Goal: Book appointment/travel/reservation

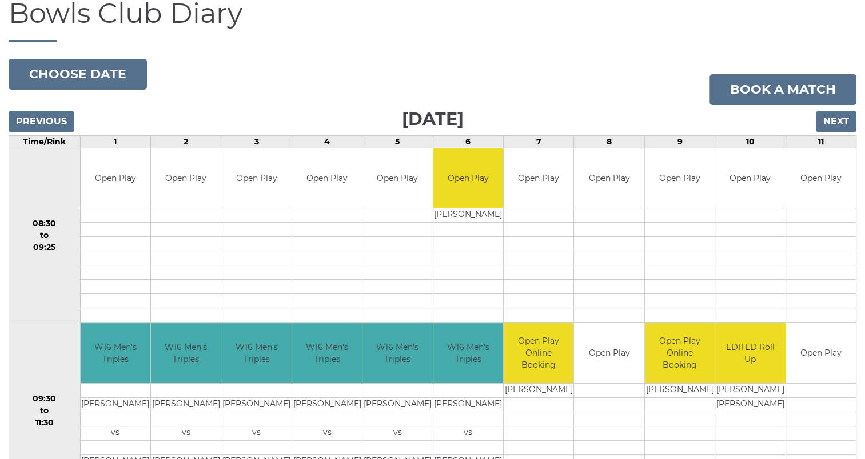
scroll to position [57, 0]
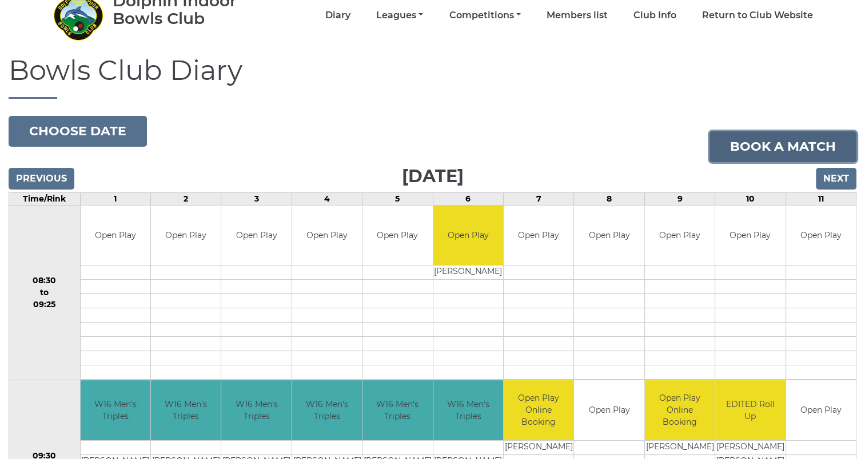
click at [782, 147] on link "Book a match" at bounding box center [782, 146] width 147 height 31
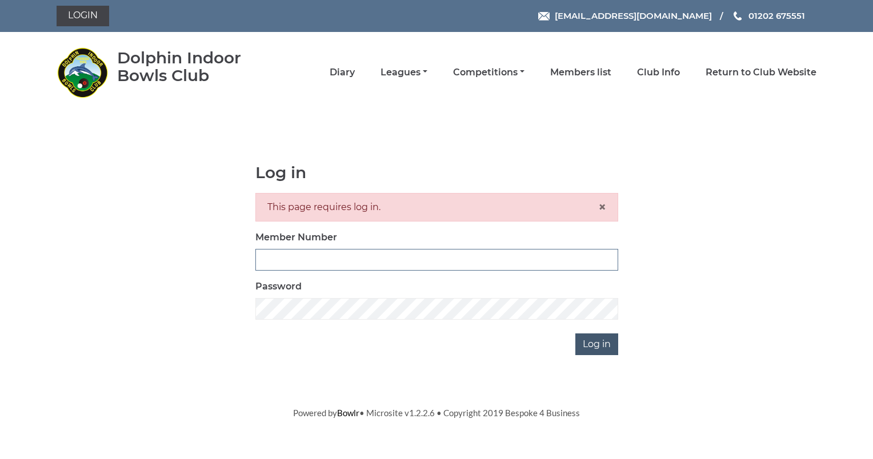
type input "3761"
click at [599, 347] on input "Log in" at bounding box center [596, 345] width 43 height 22
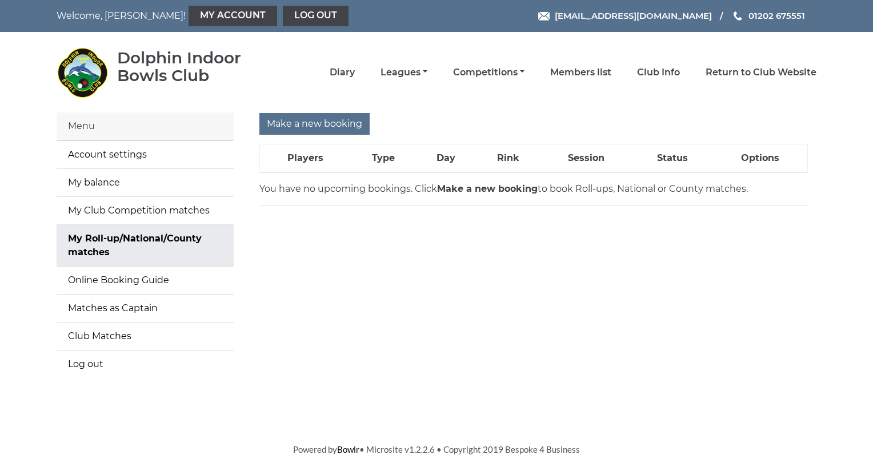
click at [482, 187] on strong "Make a new booking" at bounding box center [487, 188] width 101 height 11
click at [305, 157] on th "Players" at bounding box center [305, 159] width 91 height 29
click at [314, 123] on input "Make a new booking" at bounding box center [314, 124] width 110 height 22
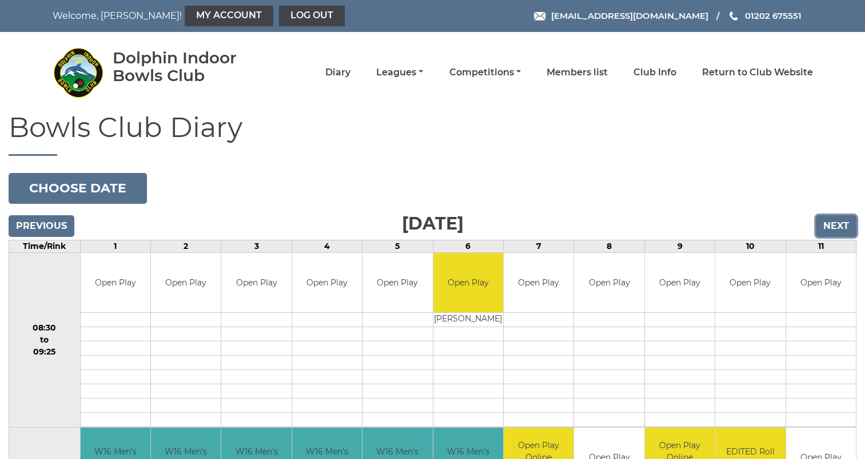
click at [834, 226] on input "Next" at bounding box center [836, 226] width 41 height 22
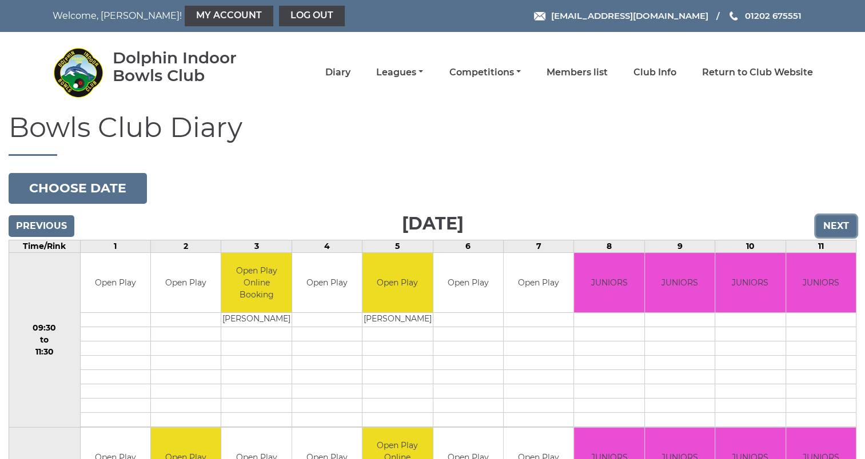
click at [834, 226] on input "Next" at bounding box center [836, 226] width 41 height 22
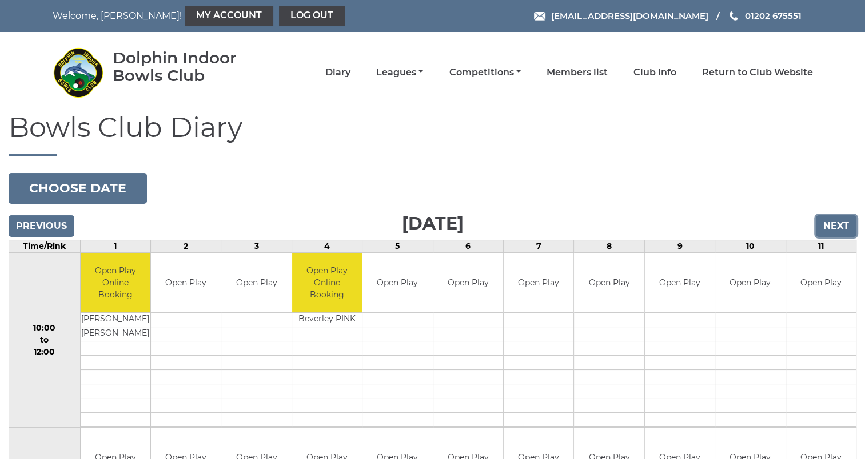
click at [834, 226] on input "Next" at bounding box center [836, 226] width 41 height 22
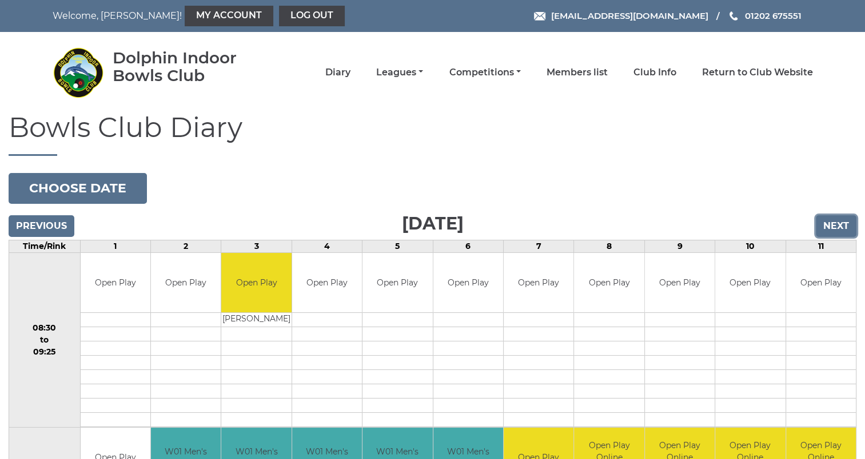
click at [834, 226] on input "Next" at bounding box center [836, 226] width 41 height 22
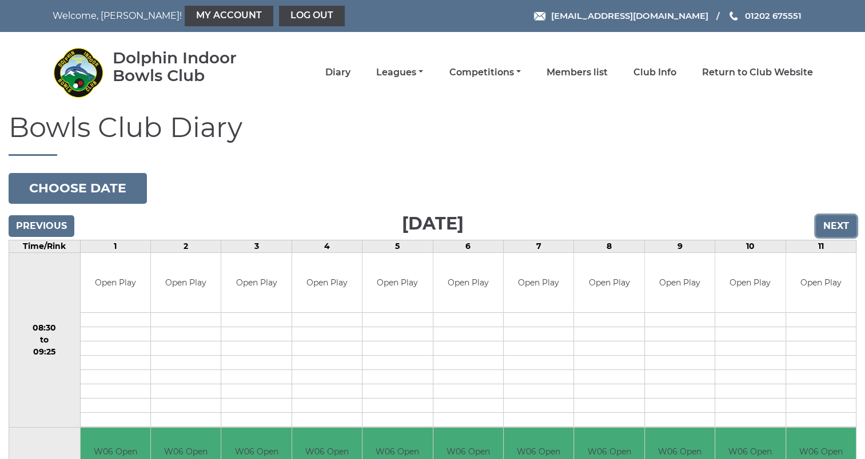
click at [834, 226] on input "Next" at bounding box center [836, 226] width 41 height 22
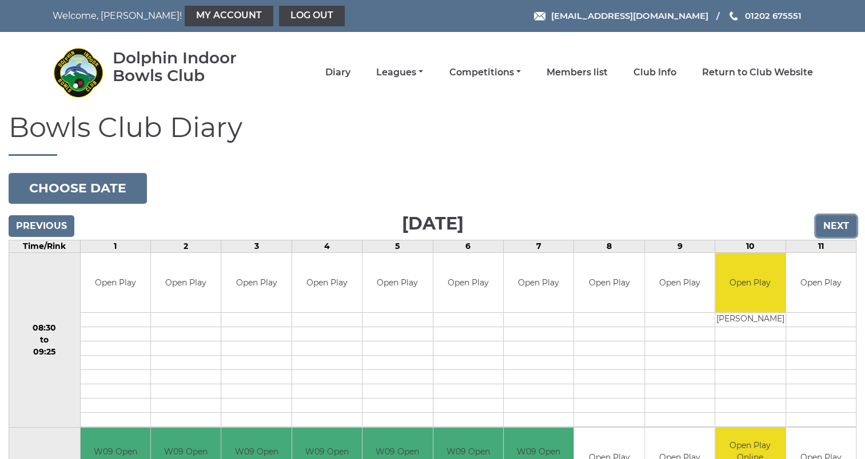
click at [833, 228] on input "Next" at bounding box center [836, 226] width 41 height 22
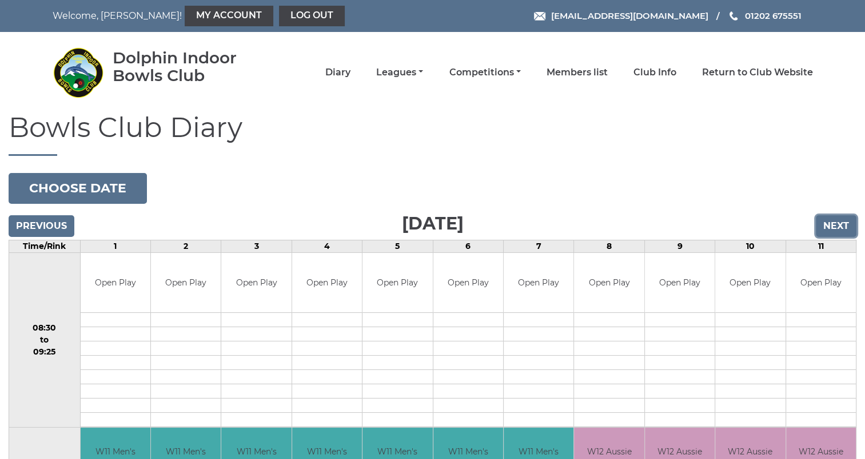
click at [832, 229] on input "Next" at bounding box center [836, 226] width 41 height 22
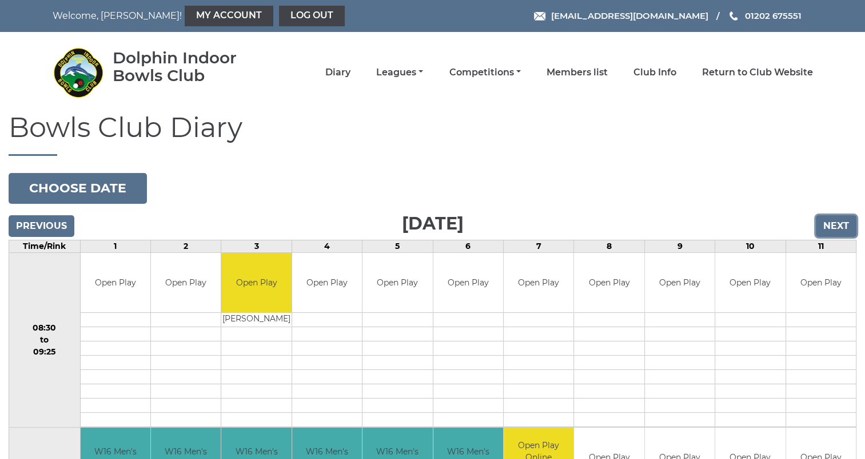
click at [832, 227] on input "Next" at bounding box center [836, 226] width 41 height 22
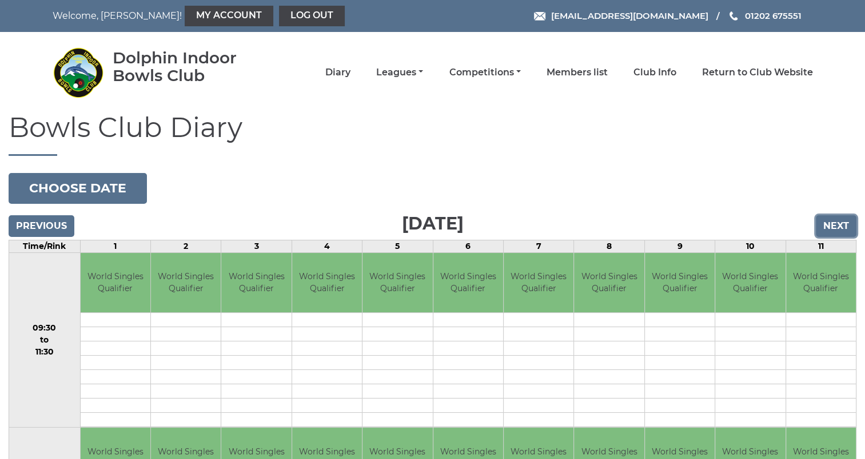
click at [833, 227] on input "Next" at bounding box center [836, 226] width 41 height 22
click at [834, 227] on input "Next" at bounding box center [836, 226] width 41 height 22
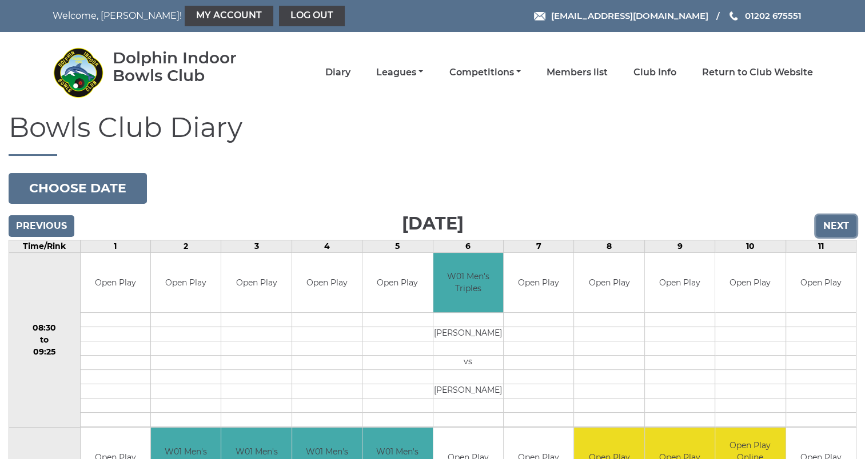
click at [834, 227] on input "Next" at bounding box center [836, 226] width 41 height 22
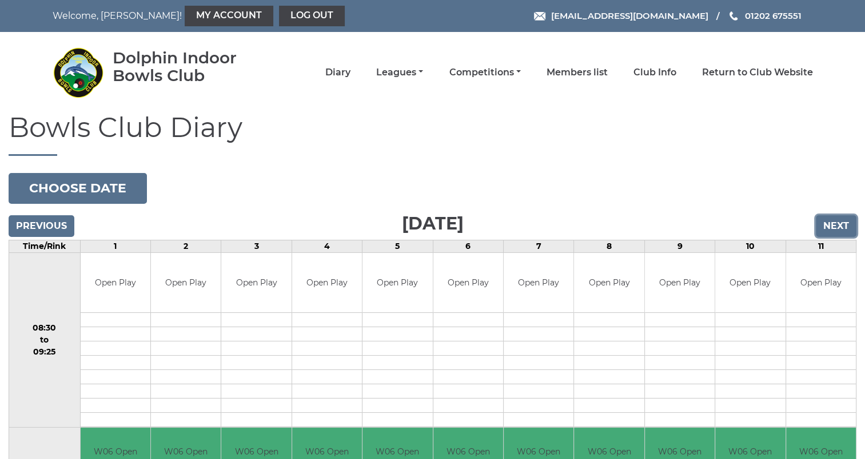
click at [834, 227] on input "Next" at bounding box center [836, 226] width 41 height 22
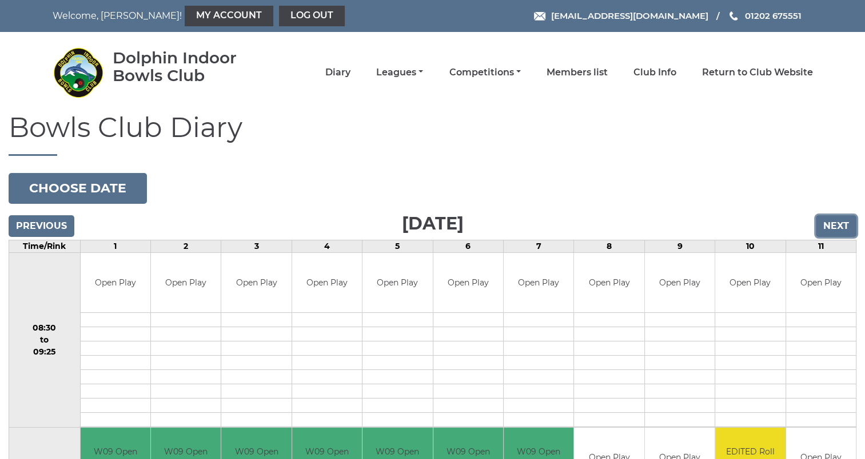
click at [836, 227] on input "Next" at bounding box center [836, 226] width 41 height 22
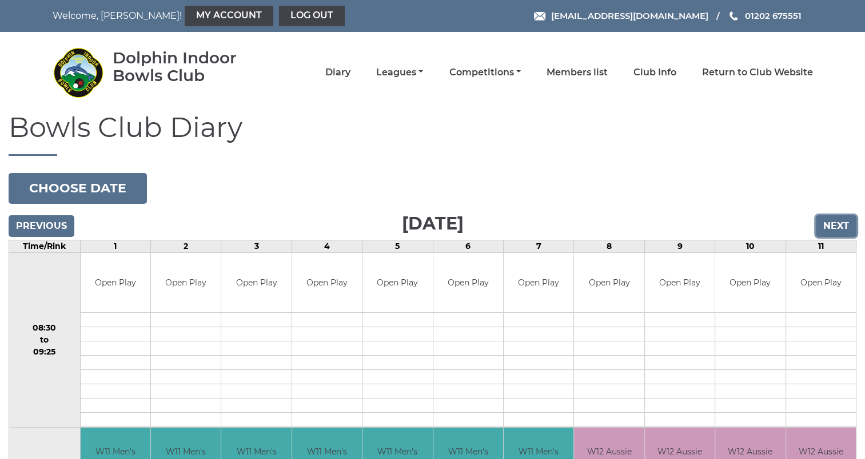
click at [834, 230] on input "Next" at bounding box center [836, 226] width 41 height 22
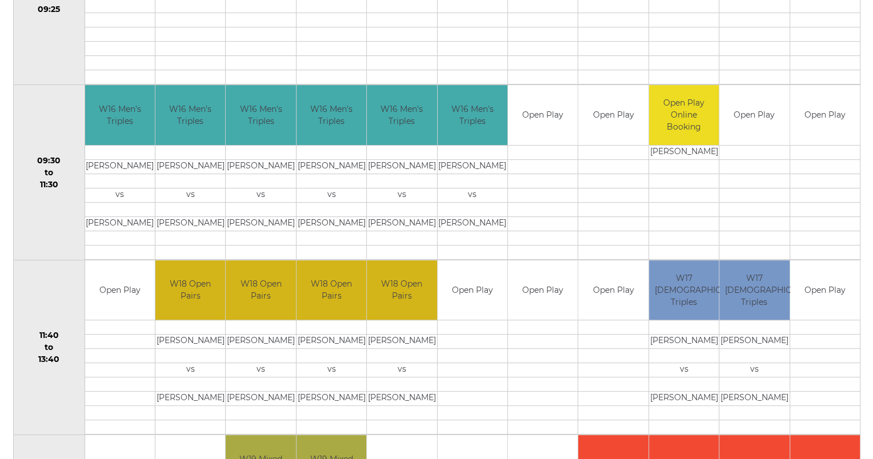
scroll to position [400, 0]
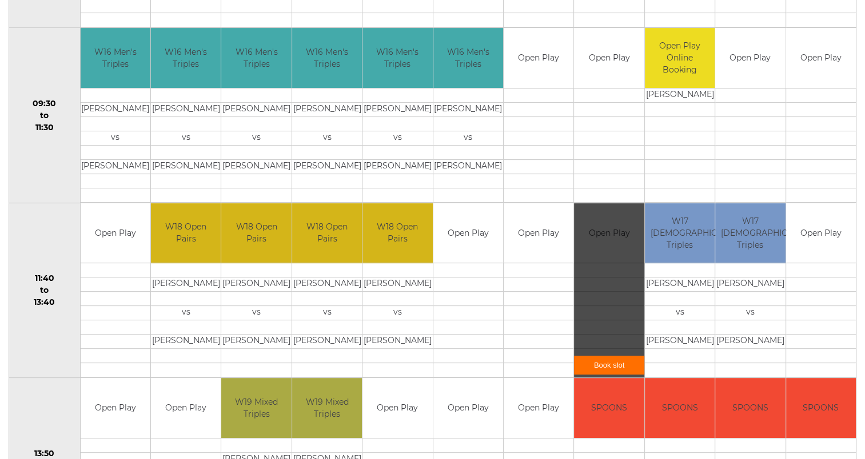
click at [600, 258] on div "Book slot" at bounding box center [609, 290] width 70 height 175
click at [609, 366] on link "Book slot" at bounding box center [609, 365] width 70 height 19
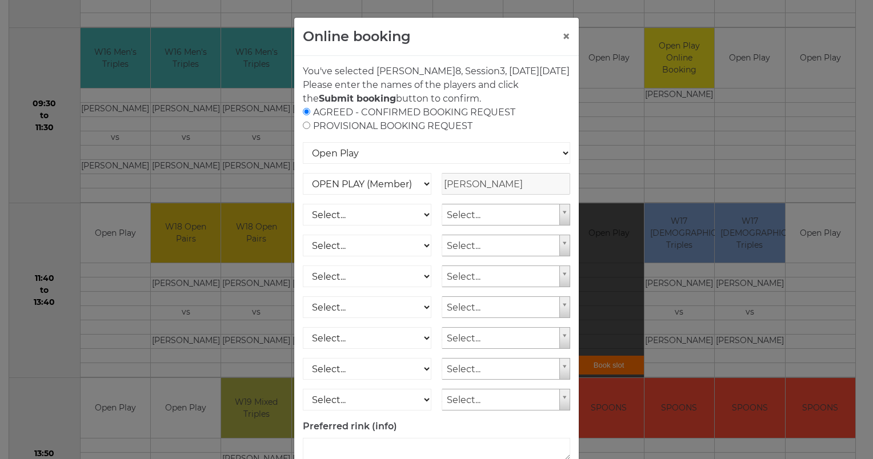
scroll to position [57, 0]
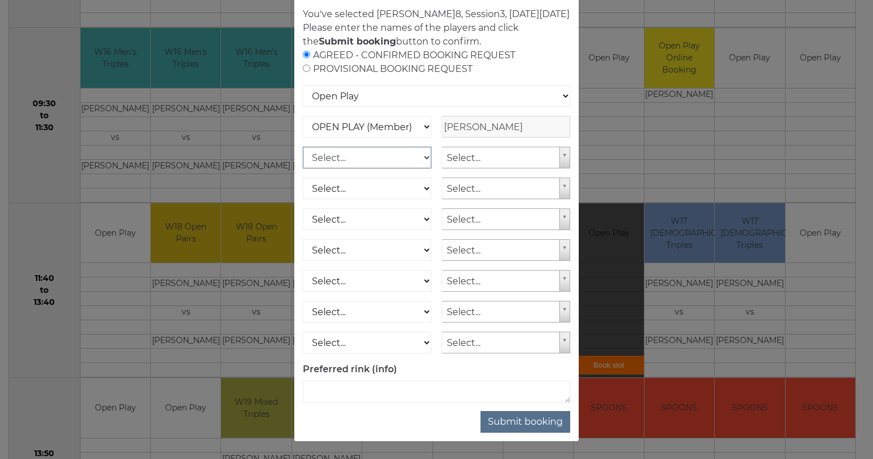
click at [422, 169] on select "Select... OPEN PLAY (Member) OPEN PLAY (Visitor) SPOONS (Member) SPOONS (Visito…" at bounding box center [367, 158] width 129 height 22
select select "1_12"
click at [303, 160] on select "Select... OPEN PLAY (Member) OPEN PLAY (Visitor) SPOONS (Member) SPOONS (Visito…" at bounding box center [367, 158] width 129 height 22
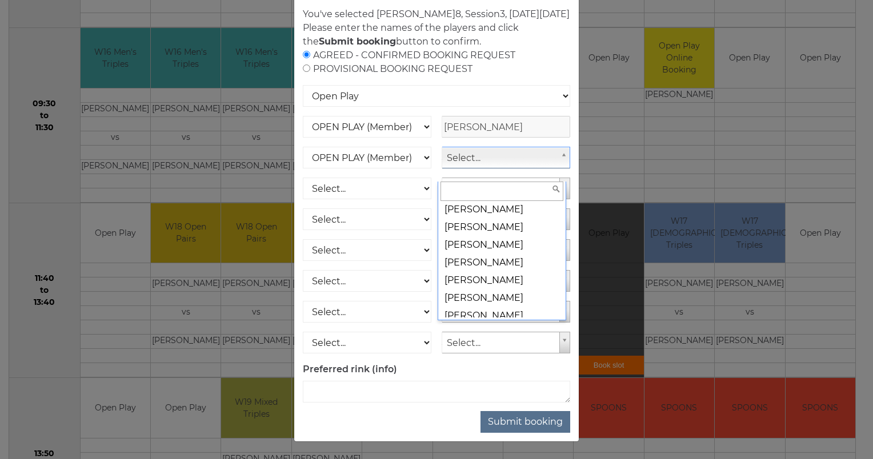
scroll to position [3772, 0]
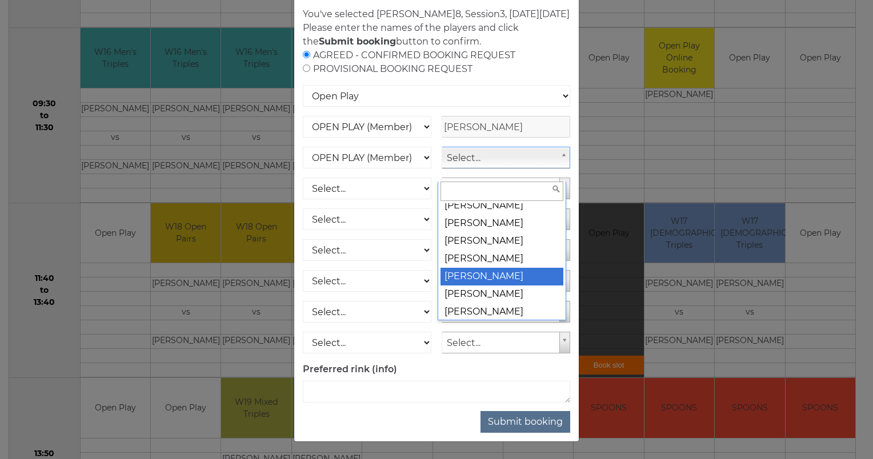
select select "1773"
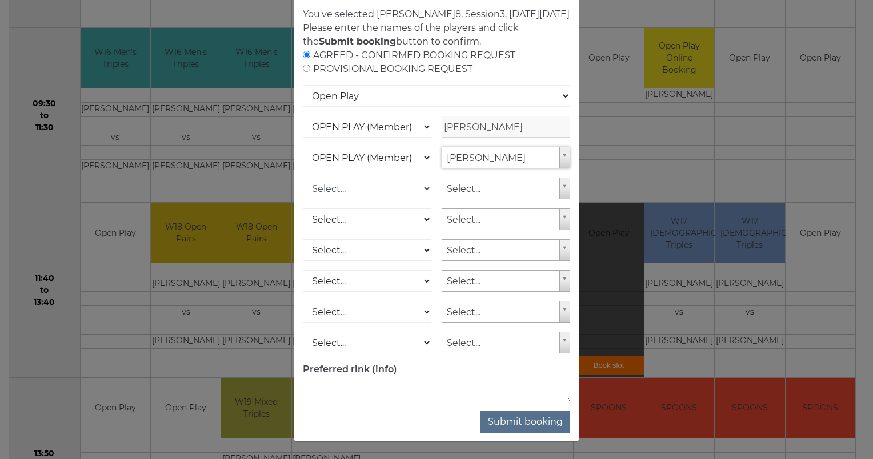
click at [423, 199] on select "Select... OPEN PLAY (Member) OPEN PLAY (Visitor) SPOONS (Member) SPOONS (Visito…" at bounding box center [367, 189] width 129 height 22
select select "1_12"
click at [303, 191] on select "Select... OPEN PLAY (Member) OPEN PLAY (Visitor) SPOONS (Member) SPOONS (Visito…" at bounding box center [367, 189] width 129 height 22
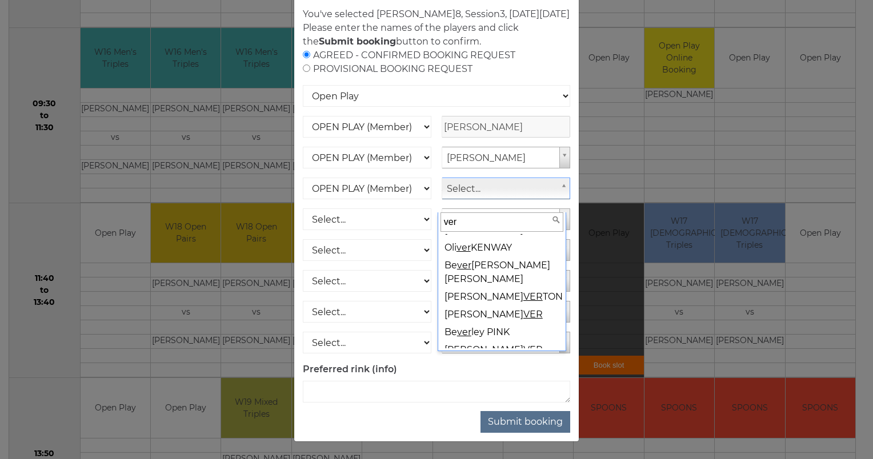
scroll to position [85, 0]
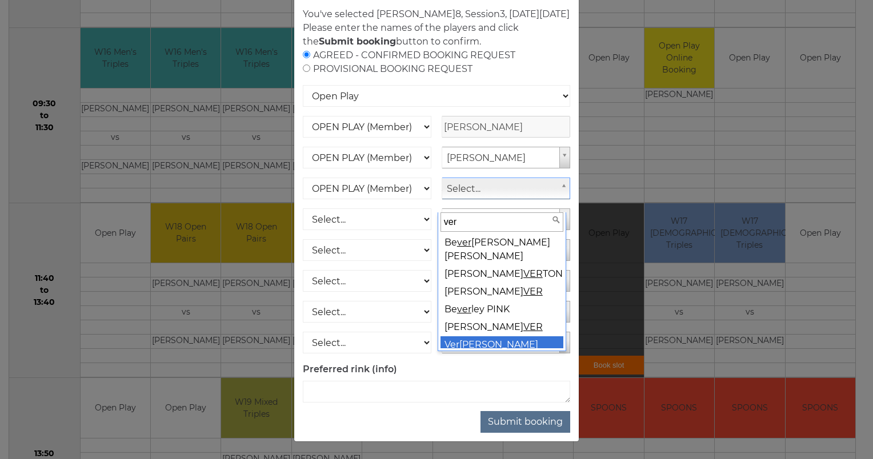
type input "ver"
select select "1772"
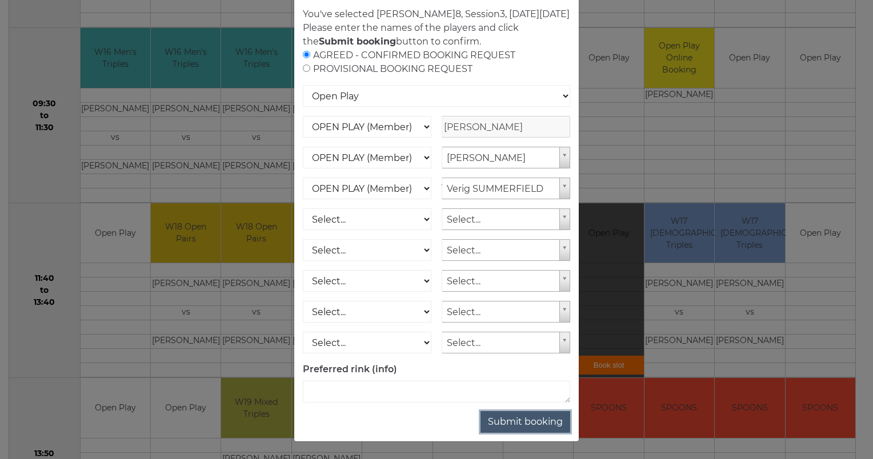
click at [519, 433] on button "Submit booking" at bounding box center [526, 422] width 90 height 22
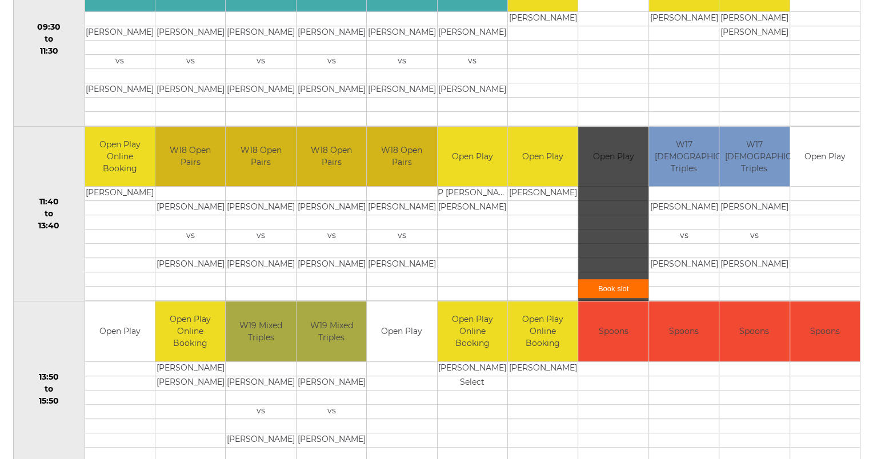
scroll to position [457, 0]
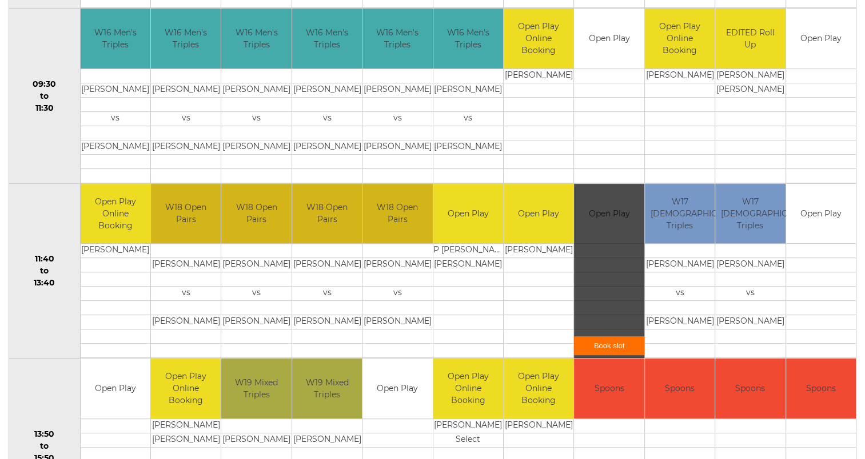
click at [599, 342] on link "Book slot" at bounding box center [609, 346] width 70 height 19
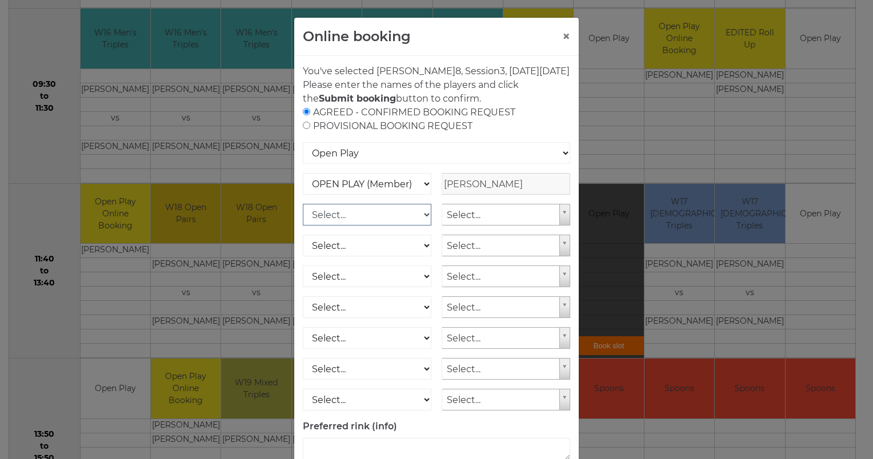
click at [421, 226] on select "Select... OPEN PLAY (Member) OPEN PLAY (Visitor) SPOONS (Member) SPOONS (Visito…" at bounding box center [367, 215] width 129 height 22
select select "1_12"
click at [303, 217] on select "Select... OPEN PLAY (Member) OPEN PLAY (Visitor) SPOONS (Member) SPOONS (Visito…" at bounding box center [367, 215] width 129 height 22
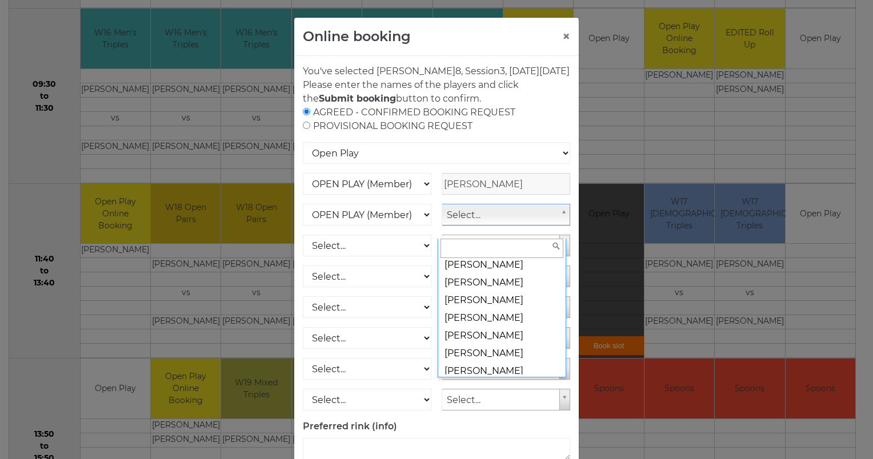
scroll to position [53, 0]
type input "d"
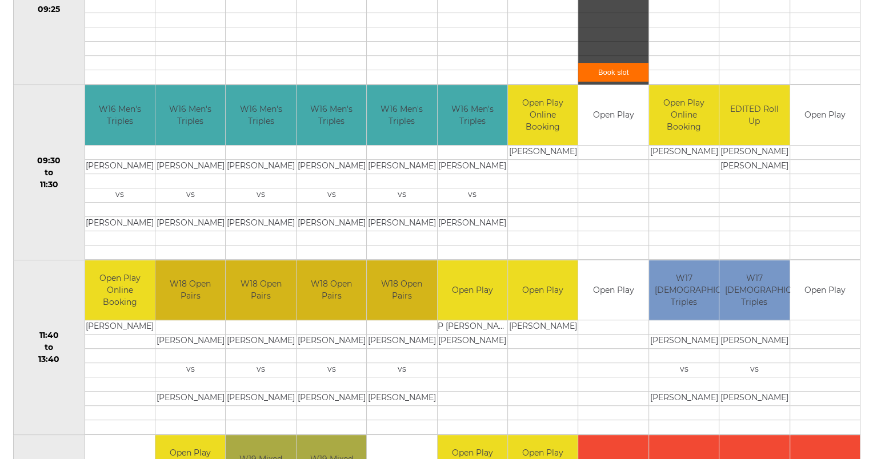
scroll to position [400, 0]
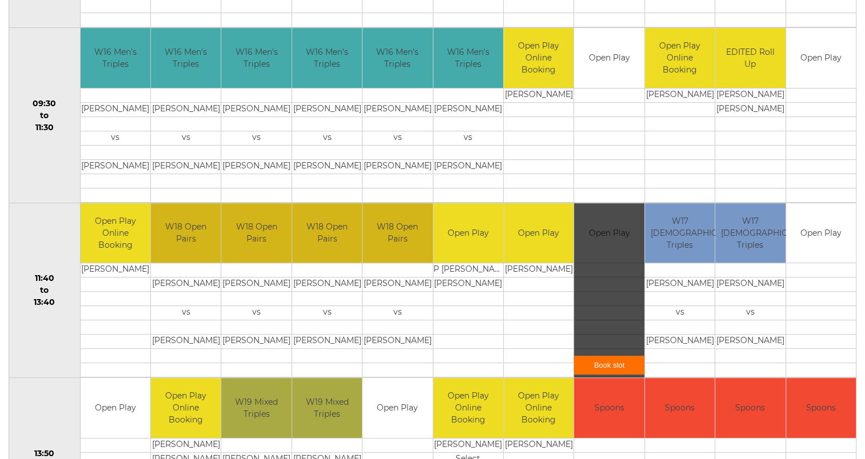
click at [608, 367] on link "Book slot" at bounding box center [609, 365] width 70 height 19
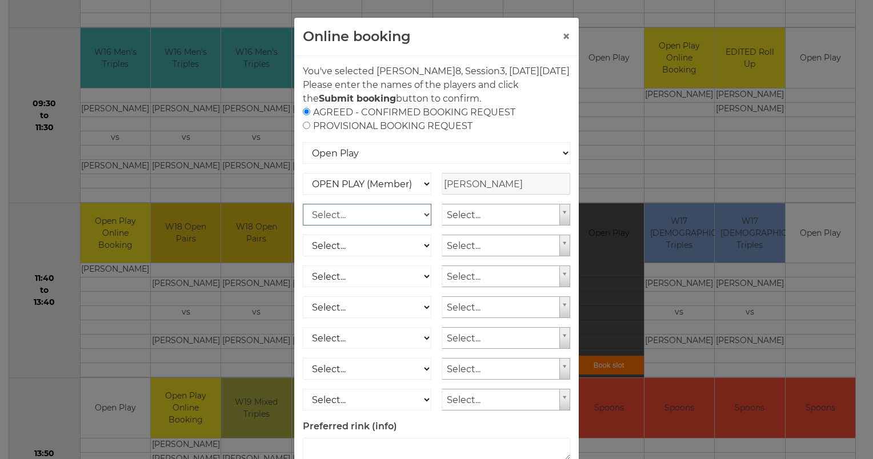
click at [421, 226] on select "Select... OPEN PLAY (Member) OPEN PLAY (Visitor) SPOONS (Member) SPOONS (Visito…" at bounding box center [367, 215] width 129 height 22
select select "1_12"
click at [303, 217] on select "Select... OPEN PLAY (Member) OPEN PLAY (Visitor) SPOONS (Member) SPOONS (Visito…" at bounding box center [367, 215] width 129 height 22
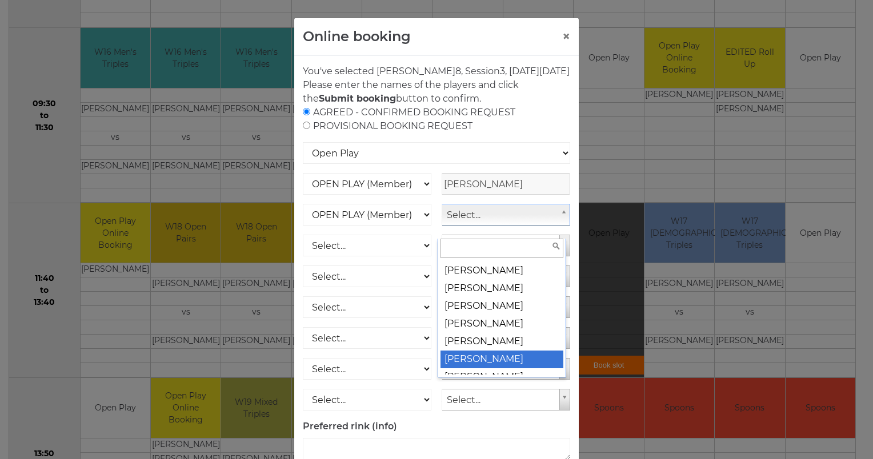
scroll to position [3772, 0]
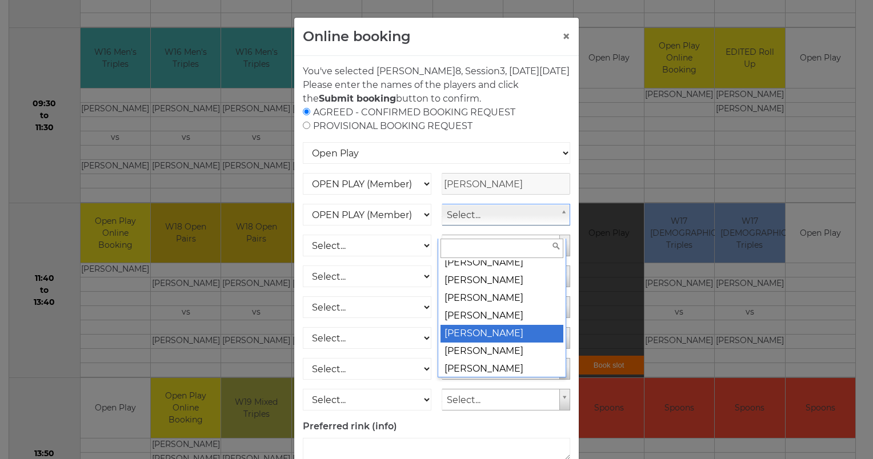
select select "1773"
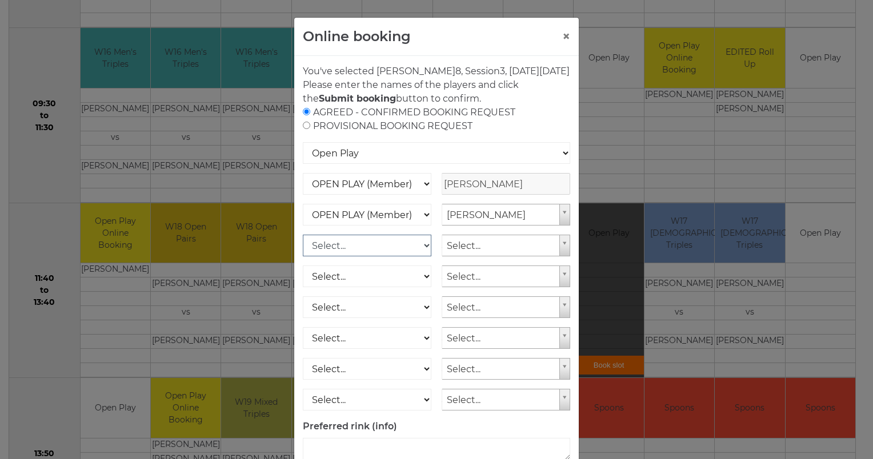
click at [420, 257] on select "Select... OPEN PLAY (Member) OPEN PLAY (Visitor) SPOONS (Member) SPOONS (Visito…" at bounding box center [367, 246] width 129 height 22
select select "1_12"
click at [303, 248] on select "Select... OPEN PLAY (Member) OPEN PLAY (Visitor) SPOONS (Member) SPOONS (Visito…" at bounding box center [367, 246] width 129 height 22
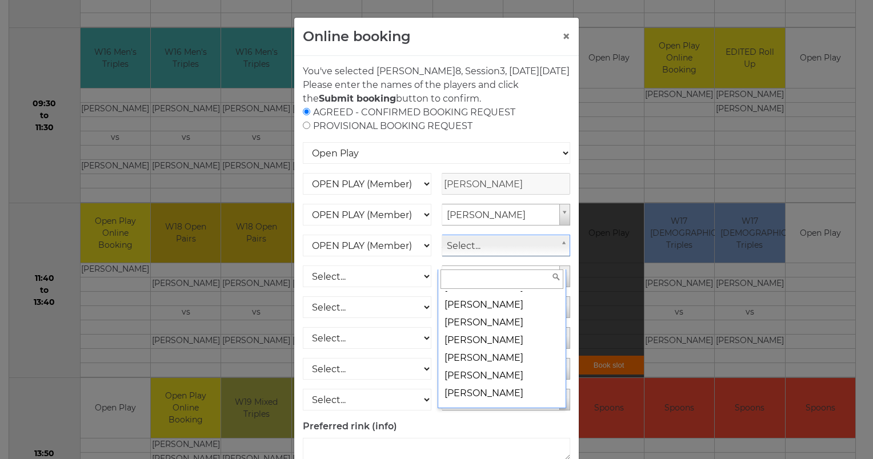
scroll to position [14516, 0]
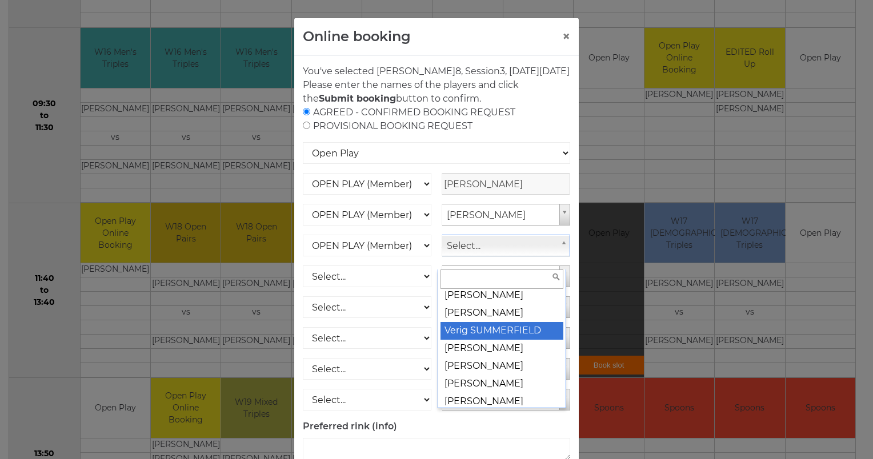
select select "1772"
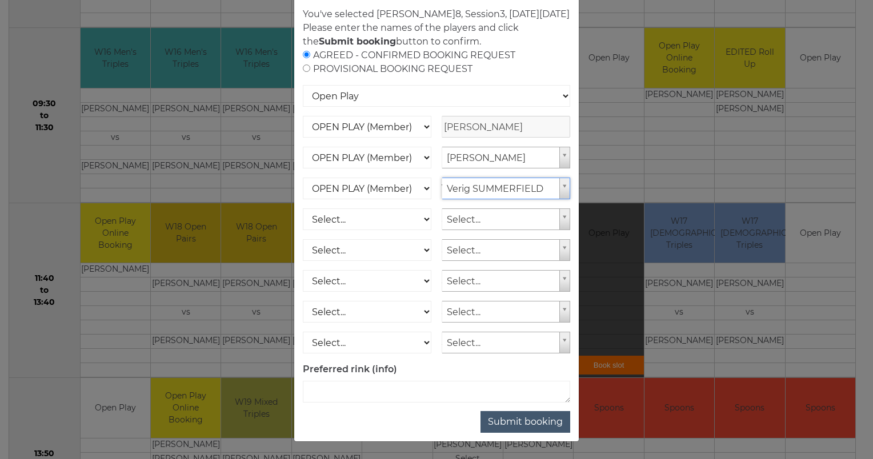
scroll to position [70, 0]
click at [529, 423] on button "Submit booking" at bounding box center [526, 422] width 90 height 22
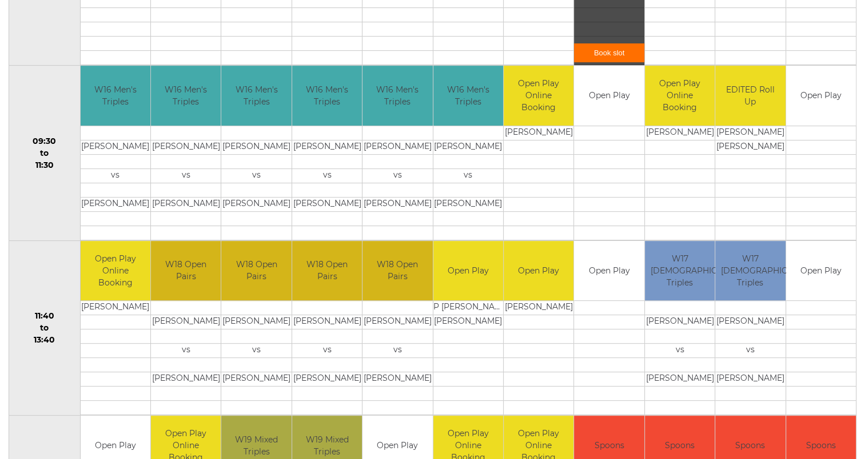
scroll to position [457, 0]
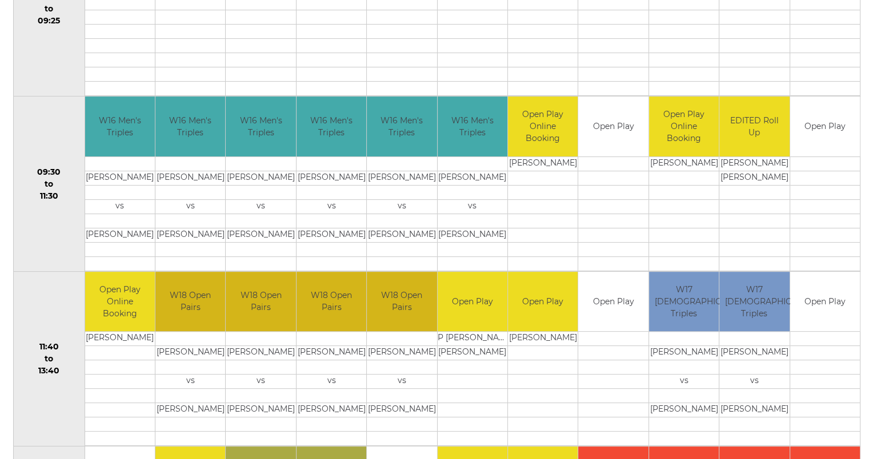
scroll to position [354, 0]
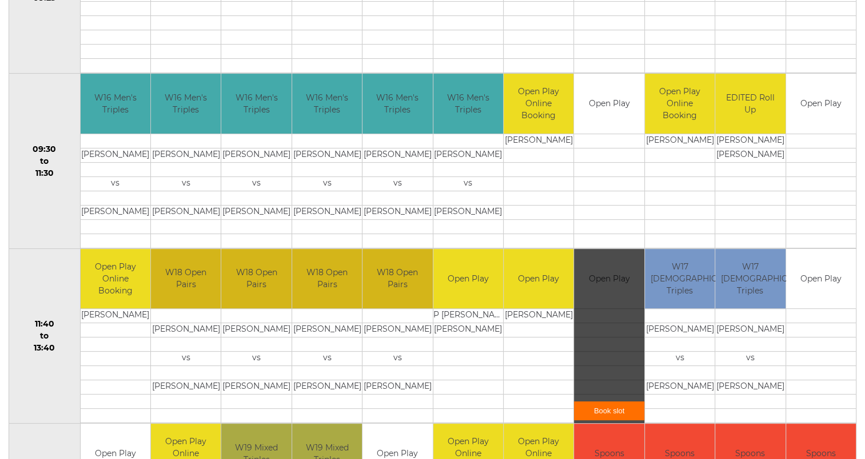
click at [606, 413] on link "Book slot" at bounding box center [609, 411] width 70 height 19
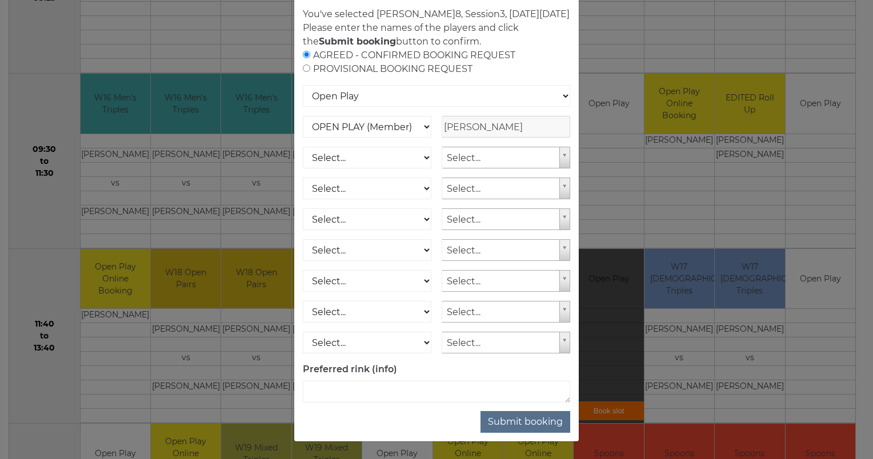
scroll to position [70, 0]
click at [522, 423] on button "Submit booking" at bounding box center [526, 422] width 90 height 22
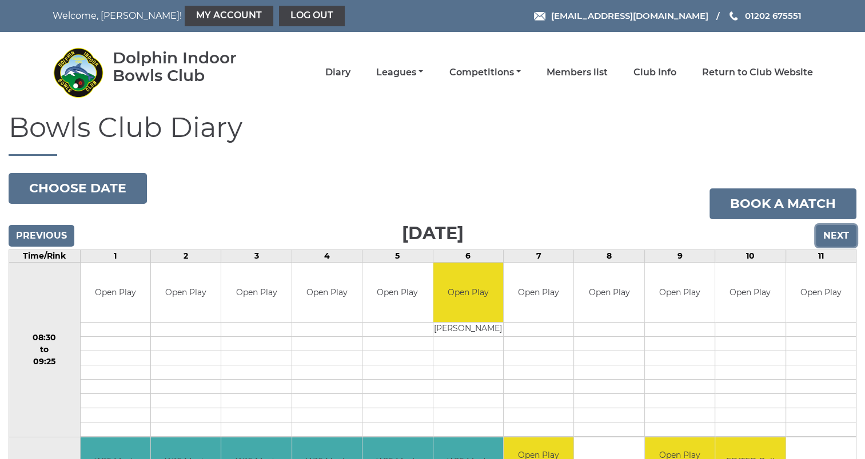
click at [833, 235] on input "Next" at bounding box center [836, 236] width 41 height 22
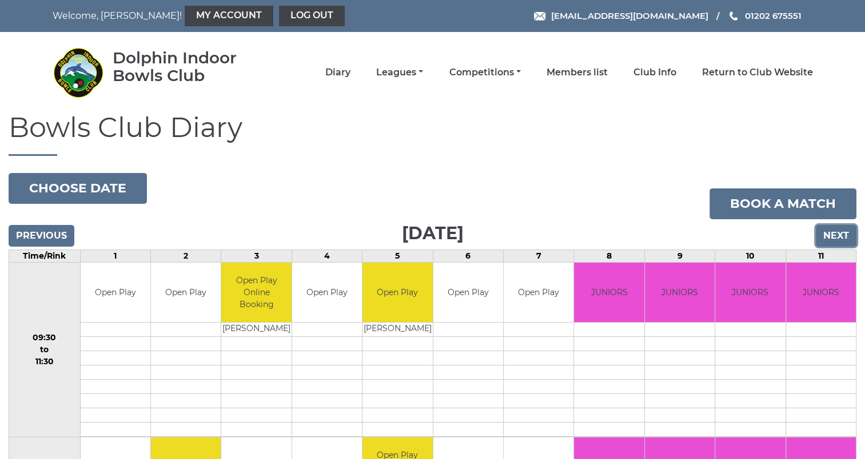
click at [833, 235] on input "Next" at bounding box center [836, 236] width 41 height 22
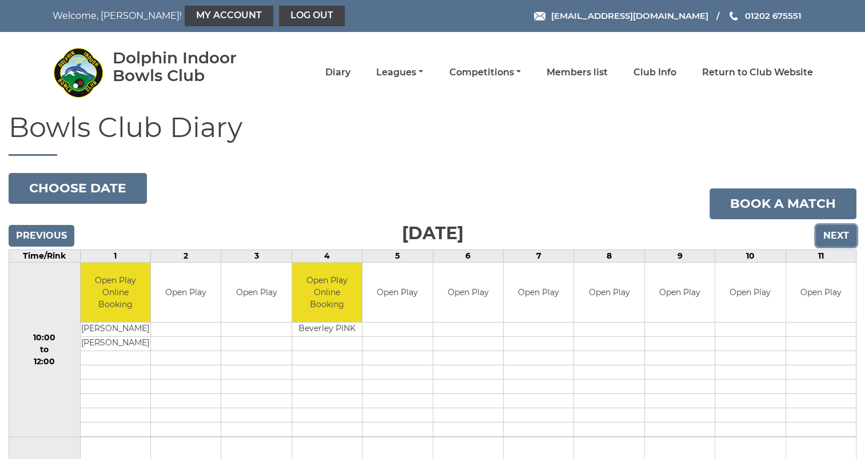
click at [834, 235] on input "Next" at bounding box center [836, 236] width 41 height 22
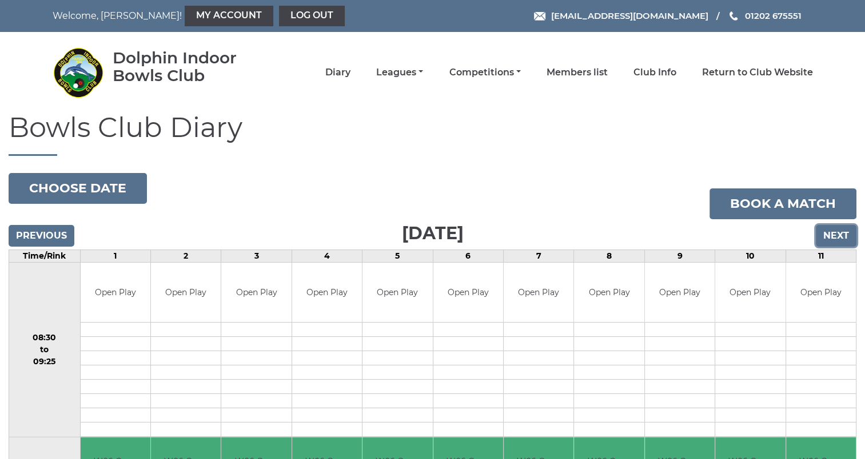
click at [834, 235] on input "Next" at bounding box center [836, 236] width 41 height 22
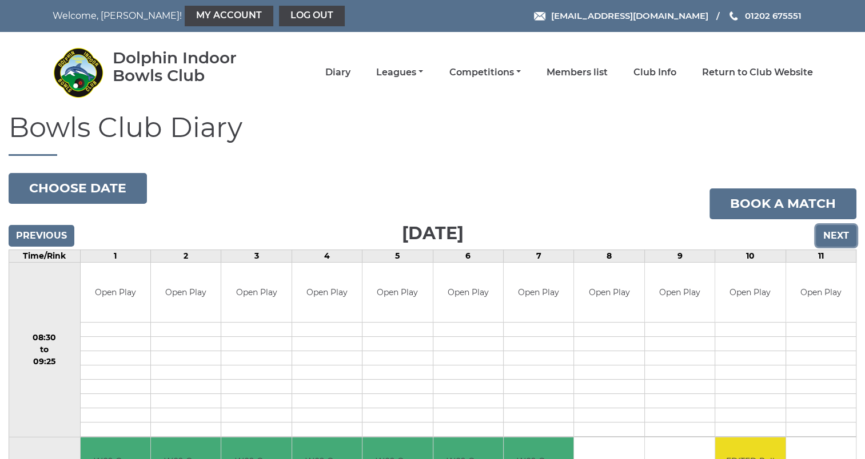
click at [834, 235] on input "Next" at bounding box center [836, 236] width 41 height 22
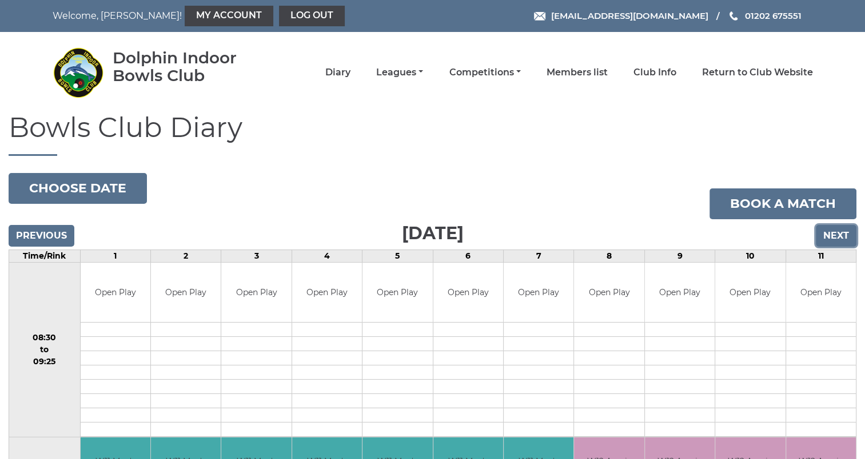
click at [834, 235] on input "Next" at bounding box center [836, 236] width 41 height 22
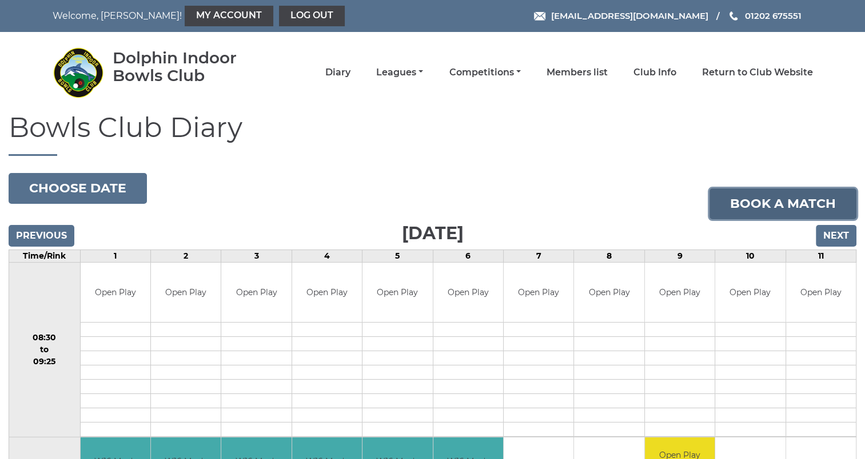
click at [773, 205] on link "Book a match" at bounding box center [782, 204] width 147 height 31
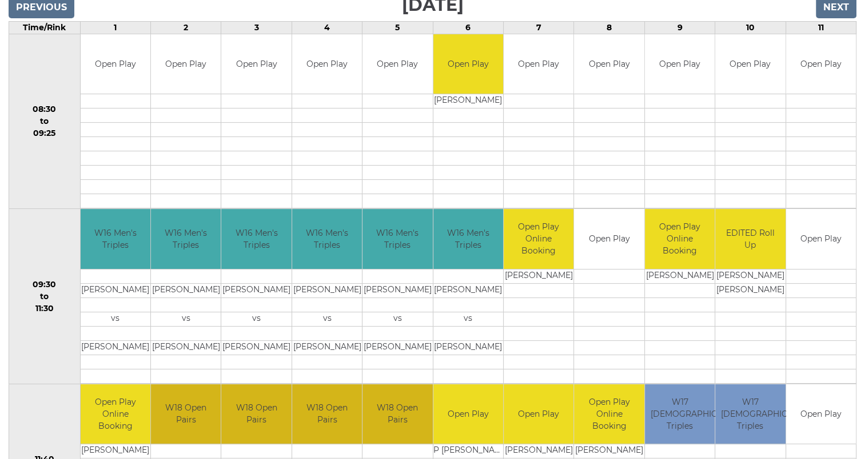
scroll to position [171, 0]
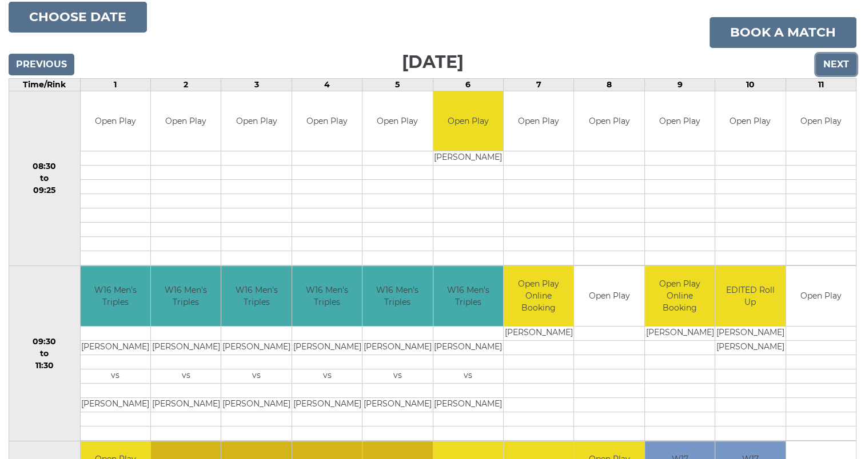
click at [835, 62] on input "Next" at bounding box center [836, 65] width 41 height 22
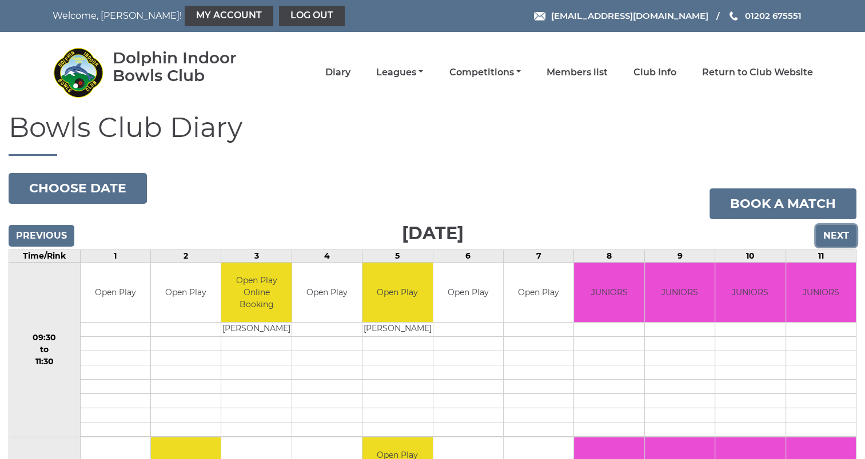
click at [834, 235] on input "Next" at bounding box center [836, 236] width 41 height 22
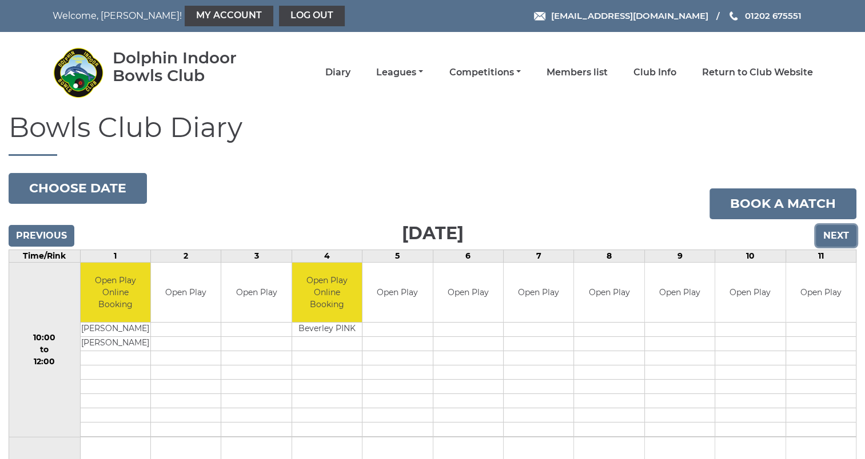
drag, startPoint x: 0, startPoint y: 0, endPoint x: 834, endPoint y: 237, distance: 867.3
click at [834, 237] on input "Next" at bounding box center [836, 236] width 41 height 22
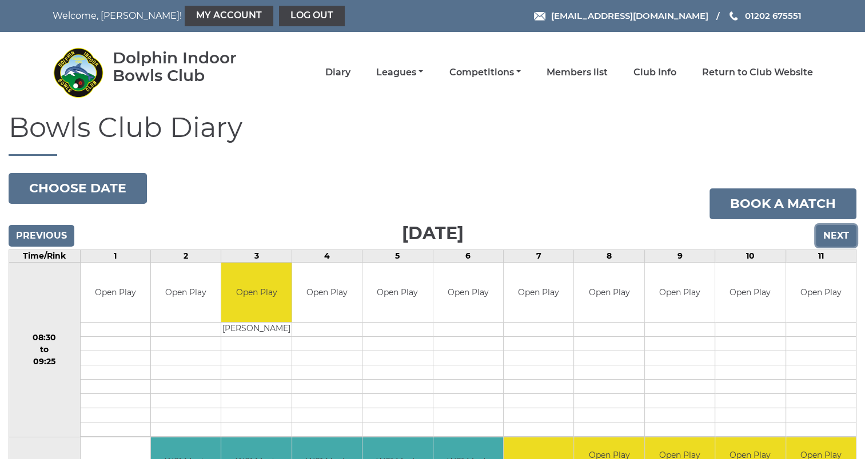
click at [833, 238] on input "Next" at bounding box center [836, 236] width 41 height 22
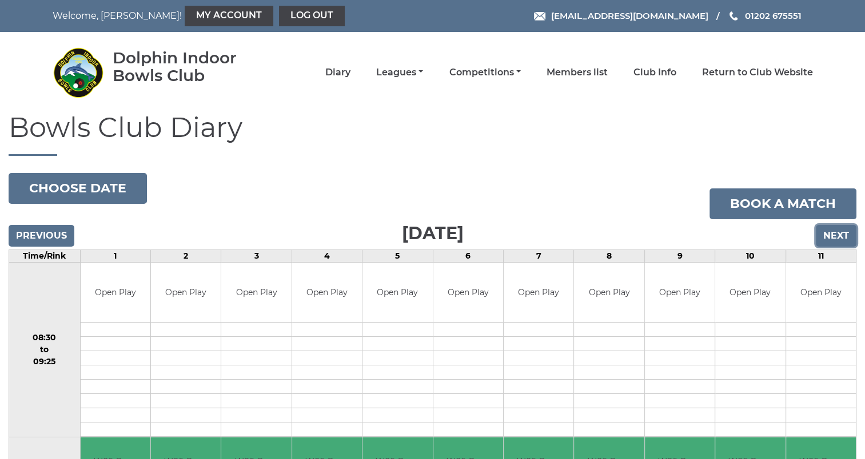
drag, startPoint x: 0, startPoint y: 0, endPoint x: 833, endPoint y: 238, distance: 865.9
click at [833, 238] on input "Next" at bounding box center [836, 236] width 41 height 22
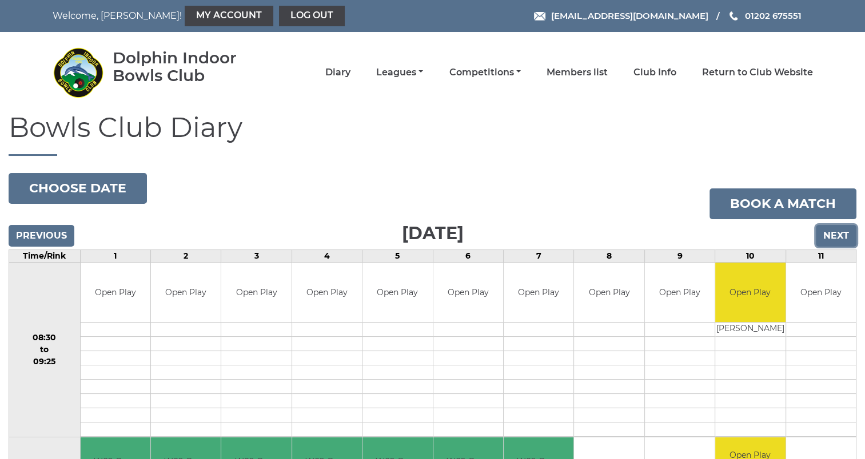
click at [830, 242] on input "Next" at bounding box center [836, 236] width 41 height 22
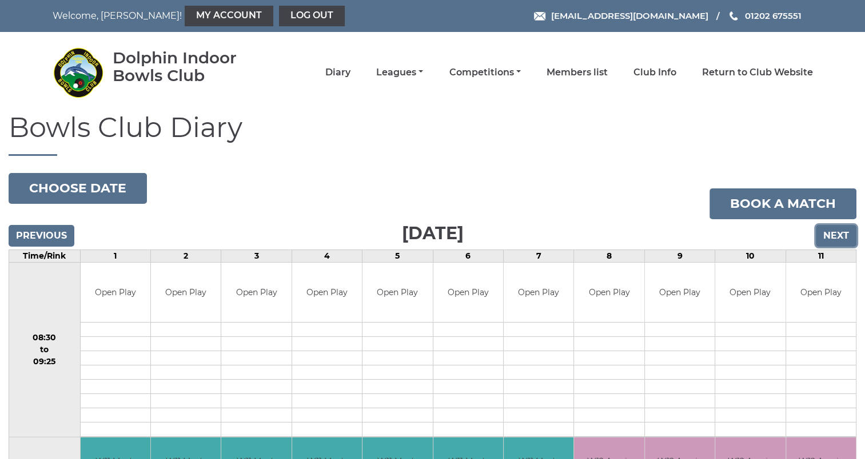
drag, startPoint x: 0, startPoint y: 0, endPoint x: 830, endPoint y: 242, distance: 865.0
click at [830, 242] on input "Next" at bounding box center [836, 236] width 41 height 22
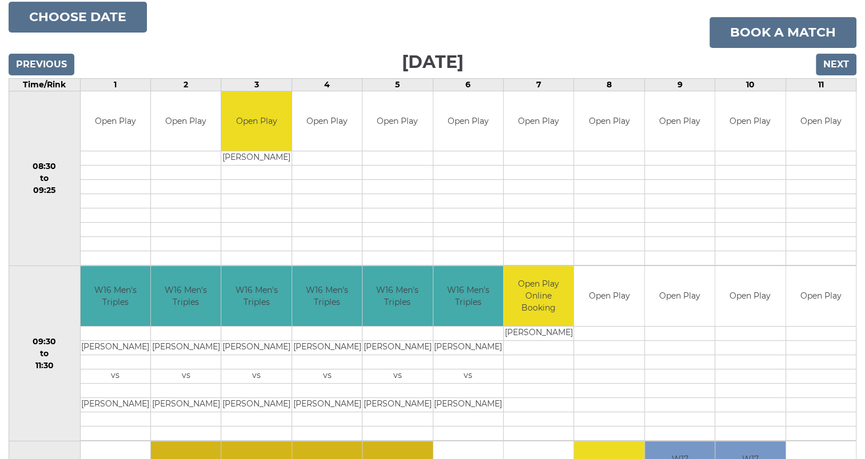
scroll to position [114, 0]
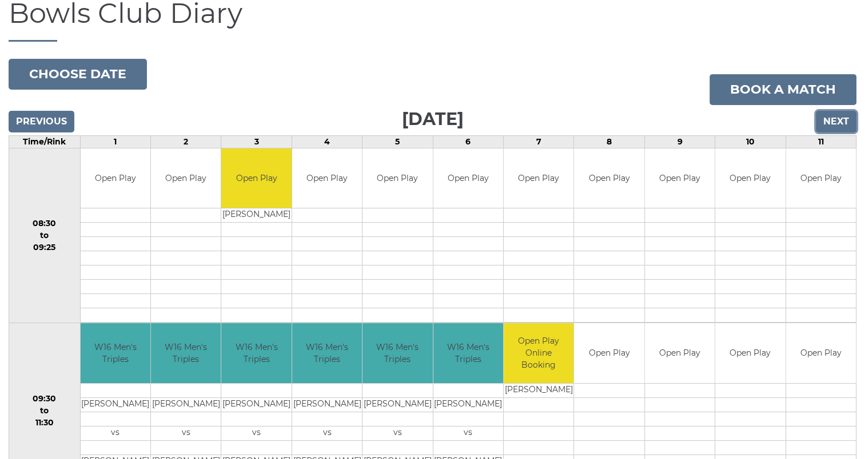
click at [838, 122] on input "Next" at bounding box center [836, 122] width 41 height 22
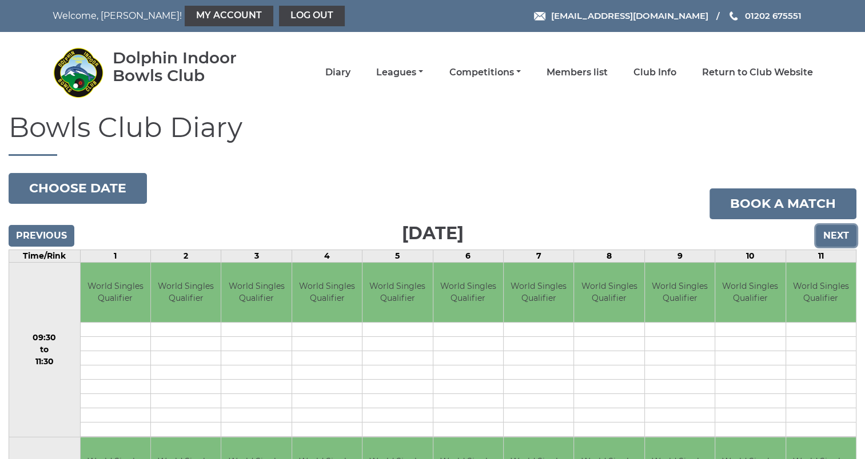
click at [828, 236] on input "Next" at bounding box center [836, 236] width 41 height 22
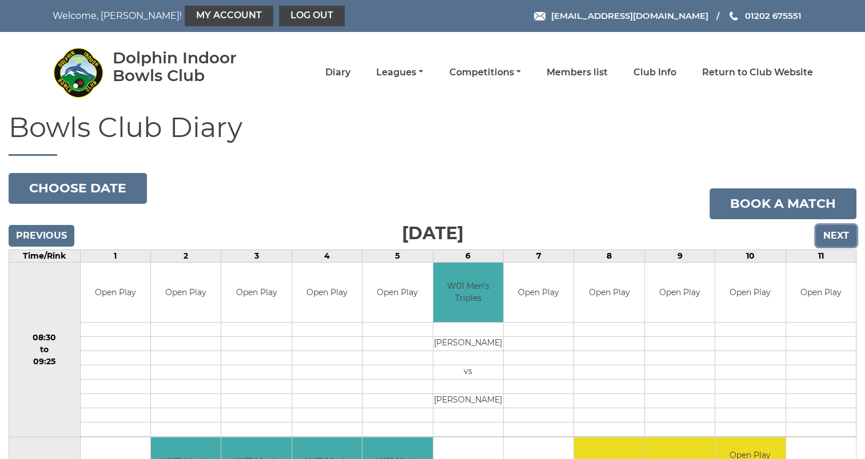
click at [828, 236] on input "Next" at bounding box center [836, 236] width 41 height 22
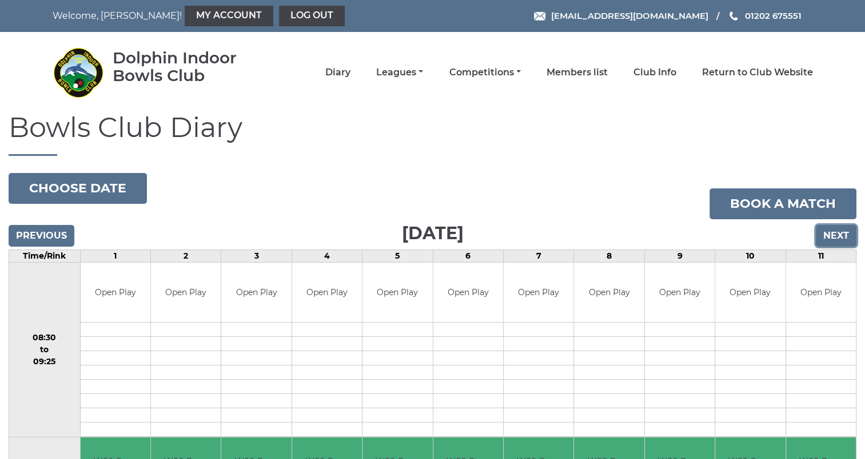
click at [828, 236] on input "Next" at bounding box center [836, 236] width 41 height 22
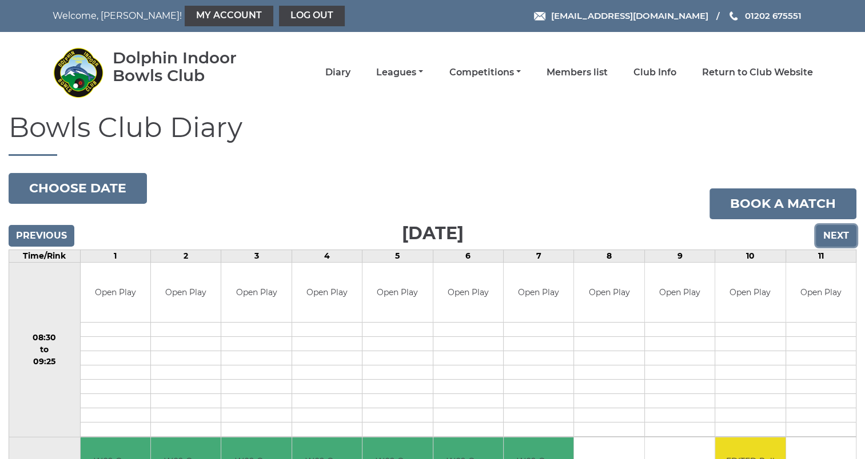
click at [828, 236] on input "Next" at bounding box center [836, 236] width 41 height 22
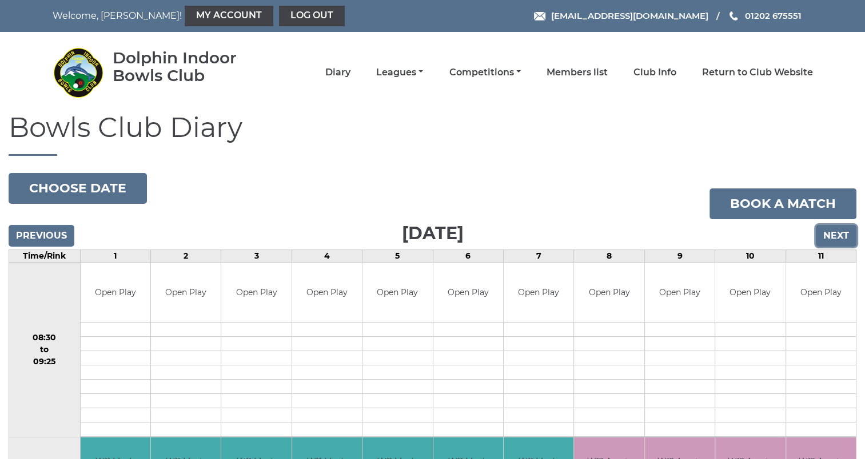
click at [828, 236] on input "Next" at bounding box center [836, 236] width 41 height 22
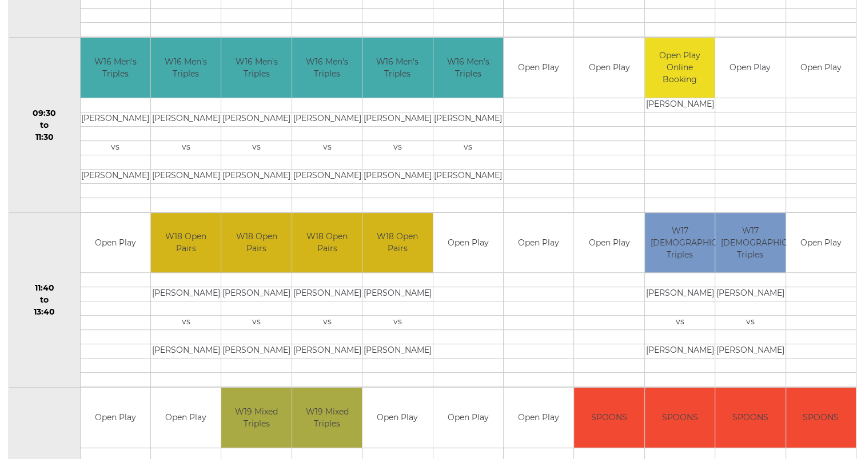
scroll to position [457, 0]
